Goal: Register for event/course

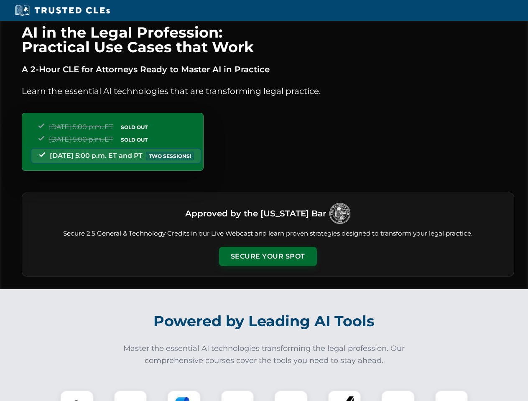
click at [267, 256] on button "Secure Your Spot" at bounding box center [268, 256] width 98 height 19
click at [77, 396] on img at bounding box center [77, 407] width 24 height 24
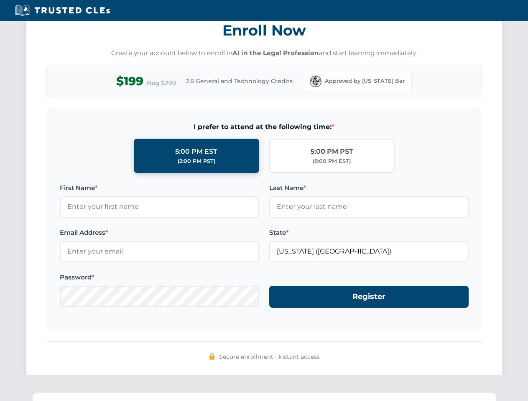
scroll to position [820, 0]
